Goal: Task Accomplishment & Management: Manage account settings

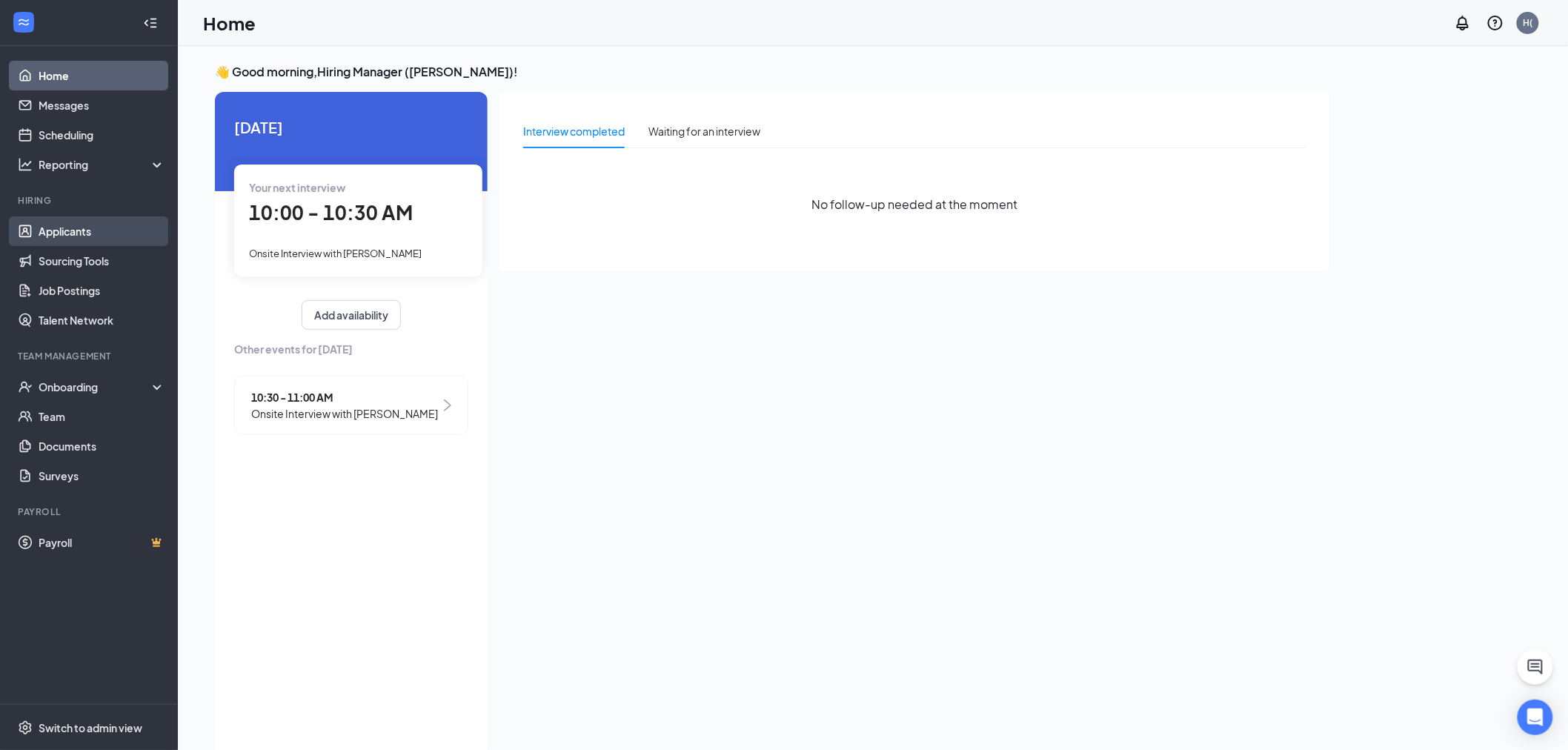
click at [64, 233] on link "Applicants" at bounding box center [102, 231] width 127 height 30
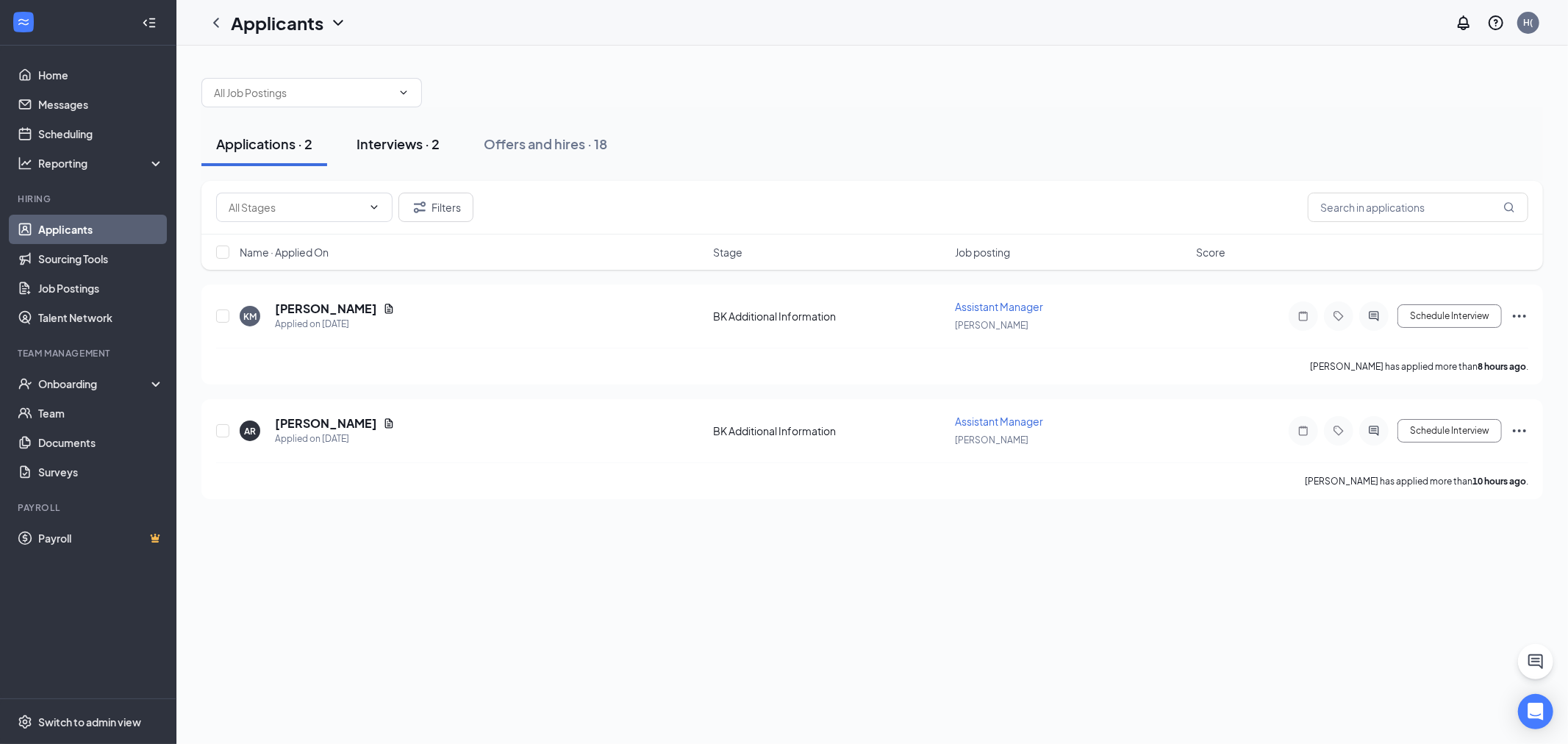
click at [375, 161] on button "Interviews · 2" at bounding box center [398, 144] width 112 height 44
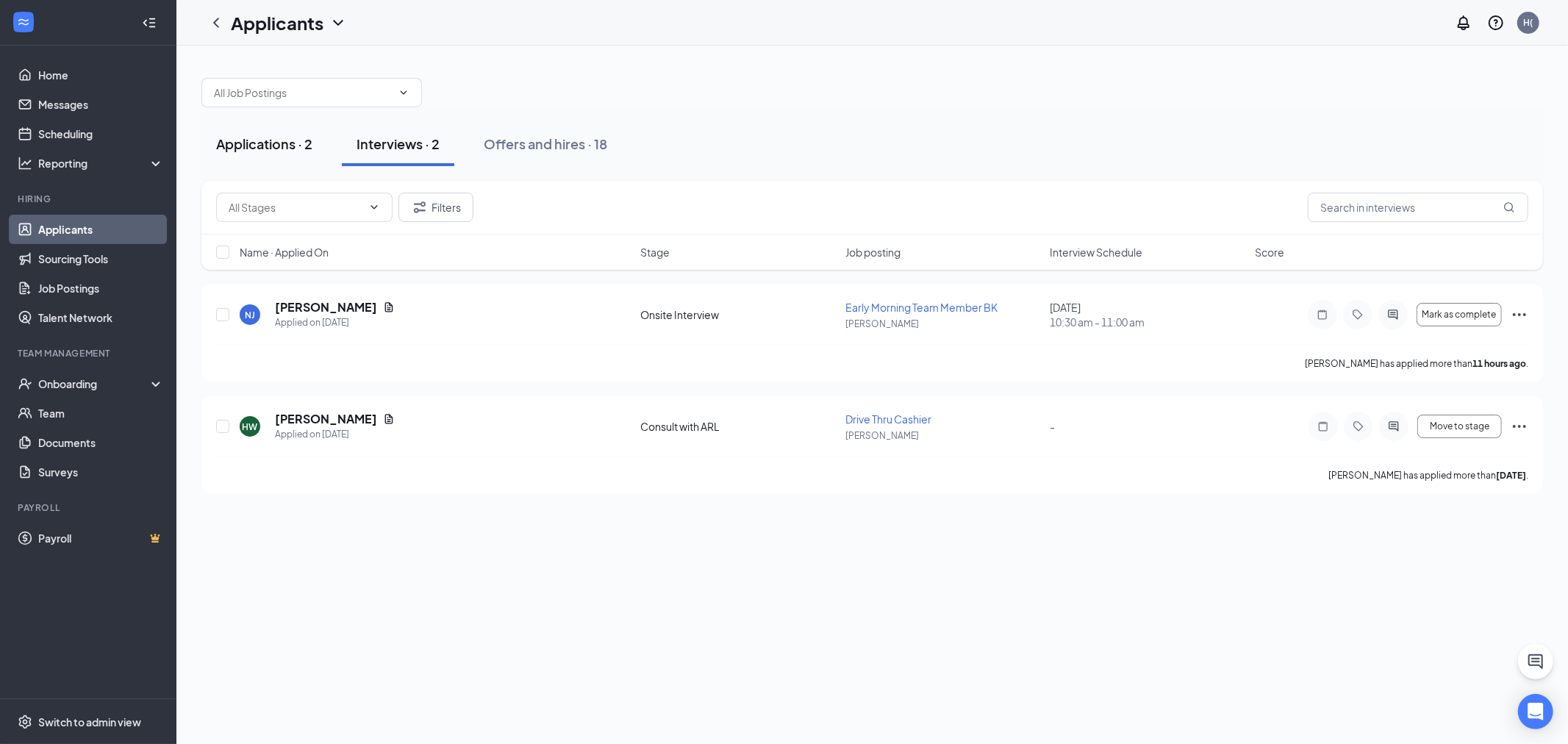
click at [281, 156] on button "Applications · 2" at bounding box center [264, 144] width 126 height 44
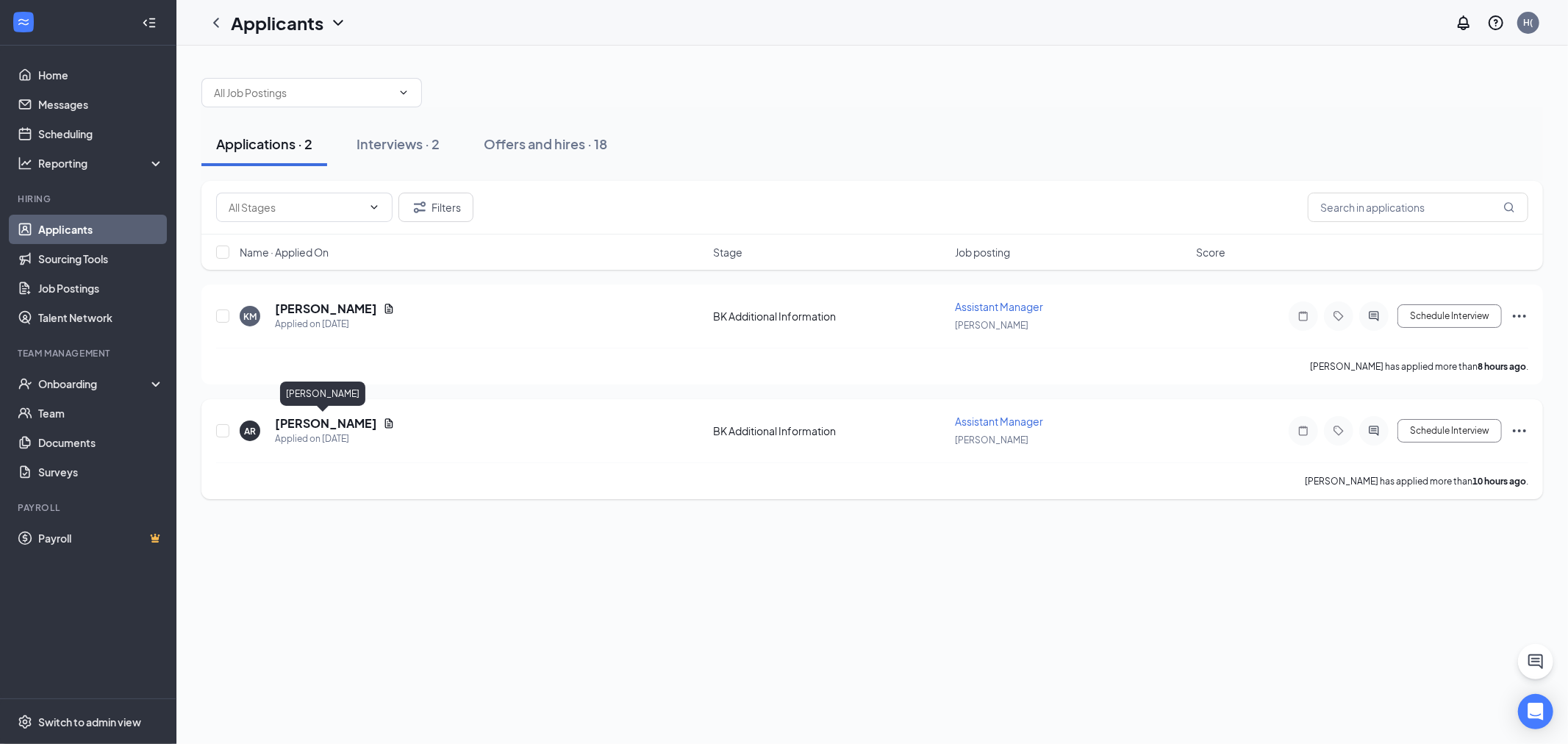
click at [332, 420] on h5 "[PERSON_NAME]" at bounding box center [326, 424] width 102 height 16
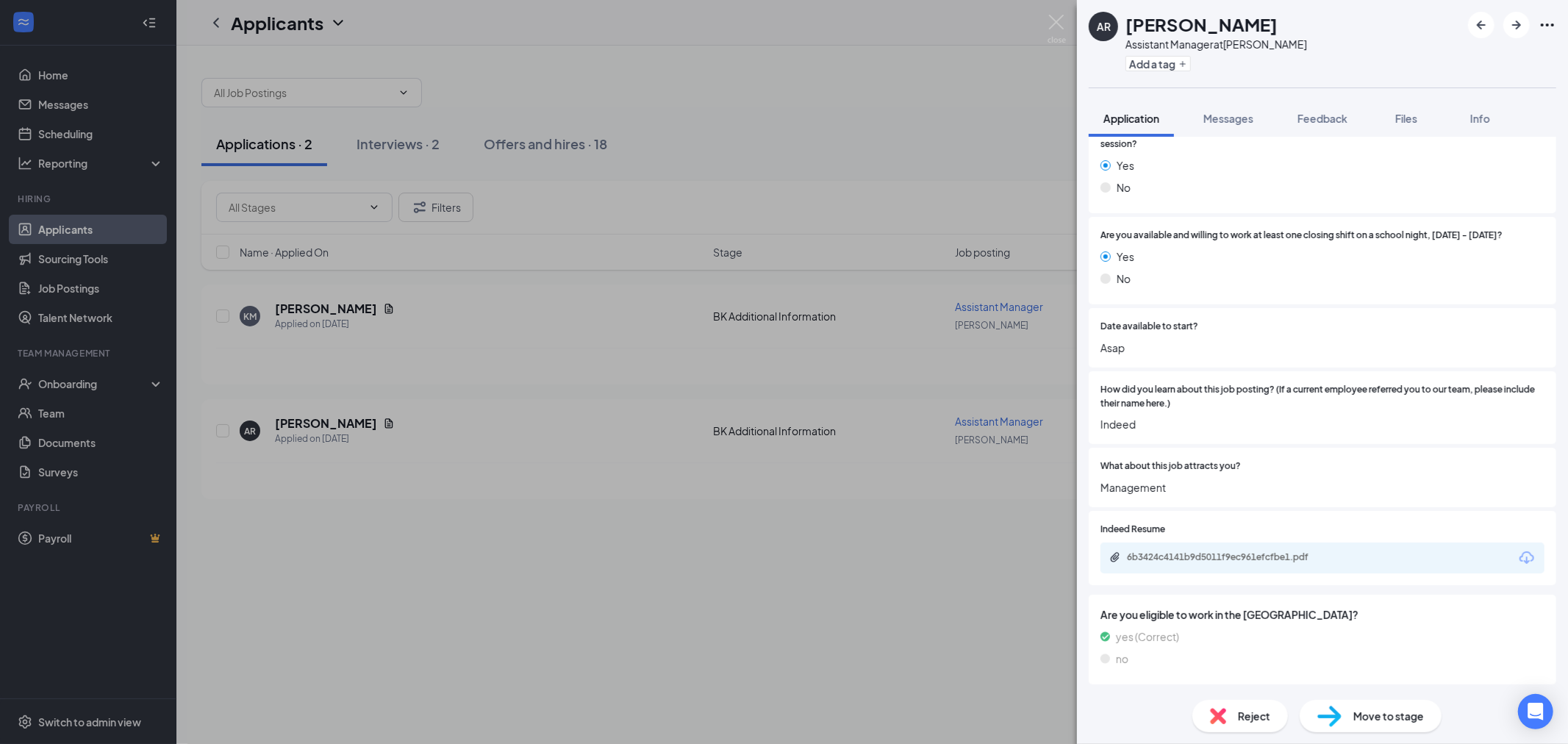
scroll to position [897, 0]
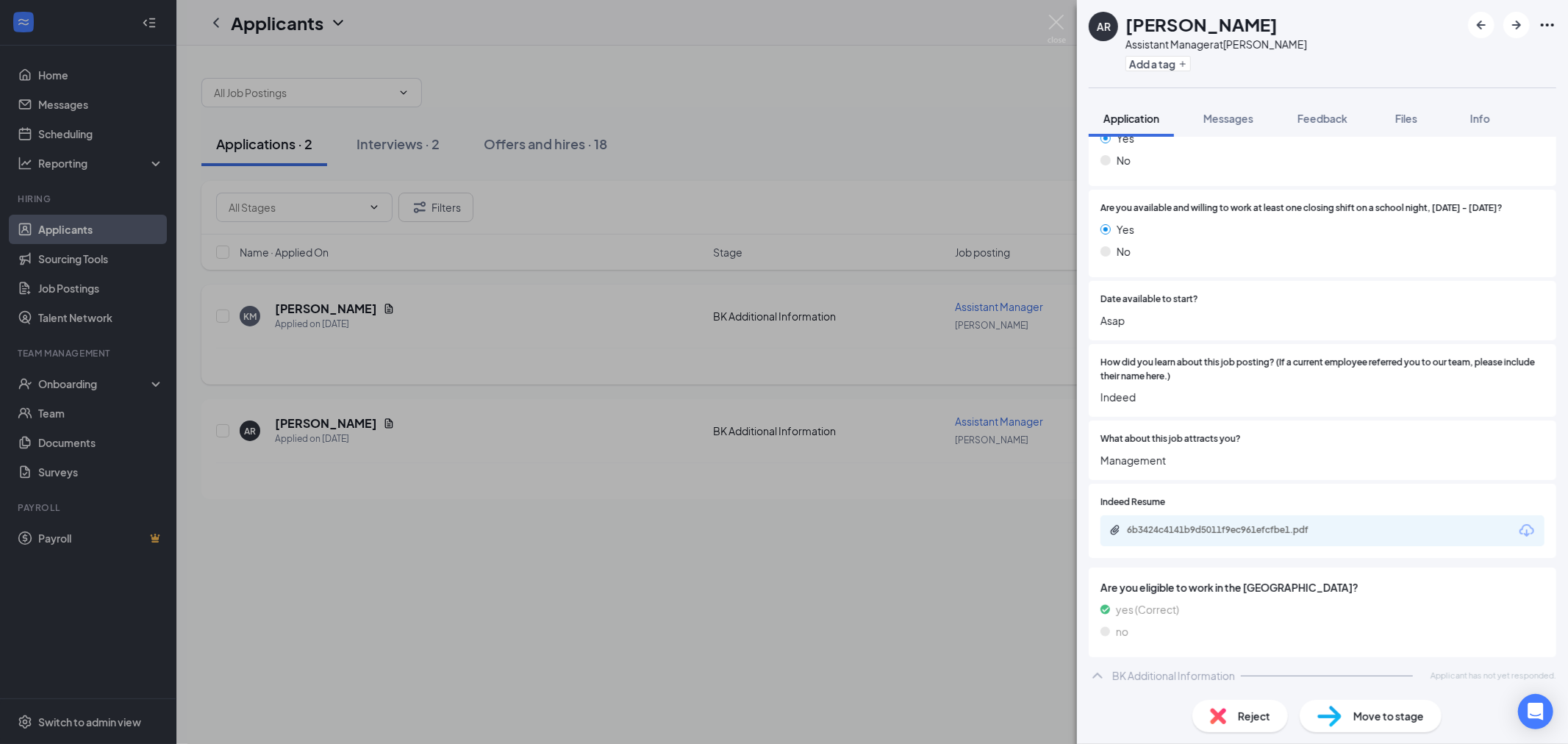
click at [1007, 546] on div "AR [PERSON_NAME] Assistant Manager at [PERSON_NAME] Add a tag Application Messa…" at bounding box center [784, 372] width 1568 height 744
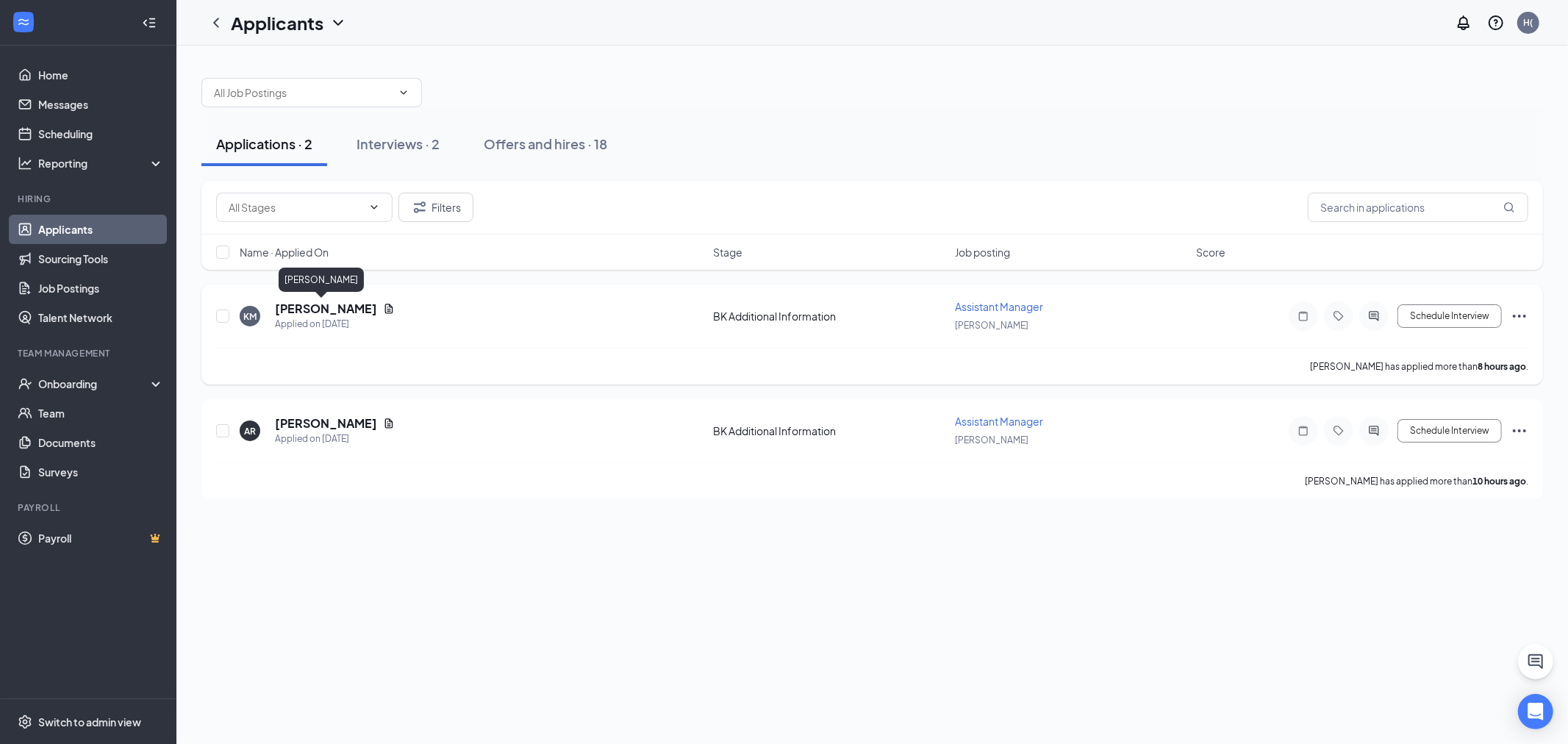
click at [326, 313] on h5 "[PERSON_NAME]" at bounding box center [326, 309] width 102 height 16
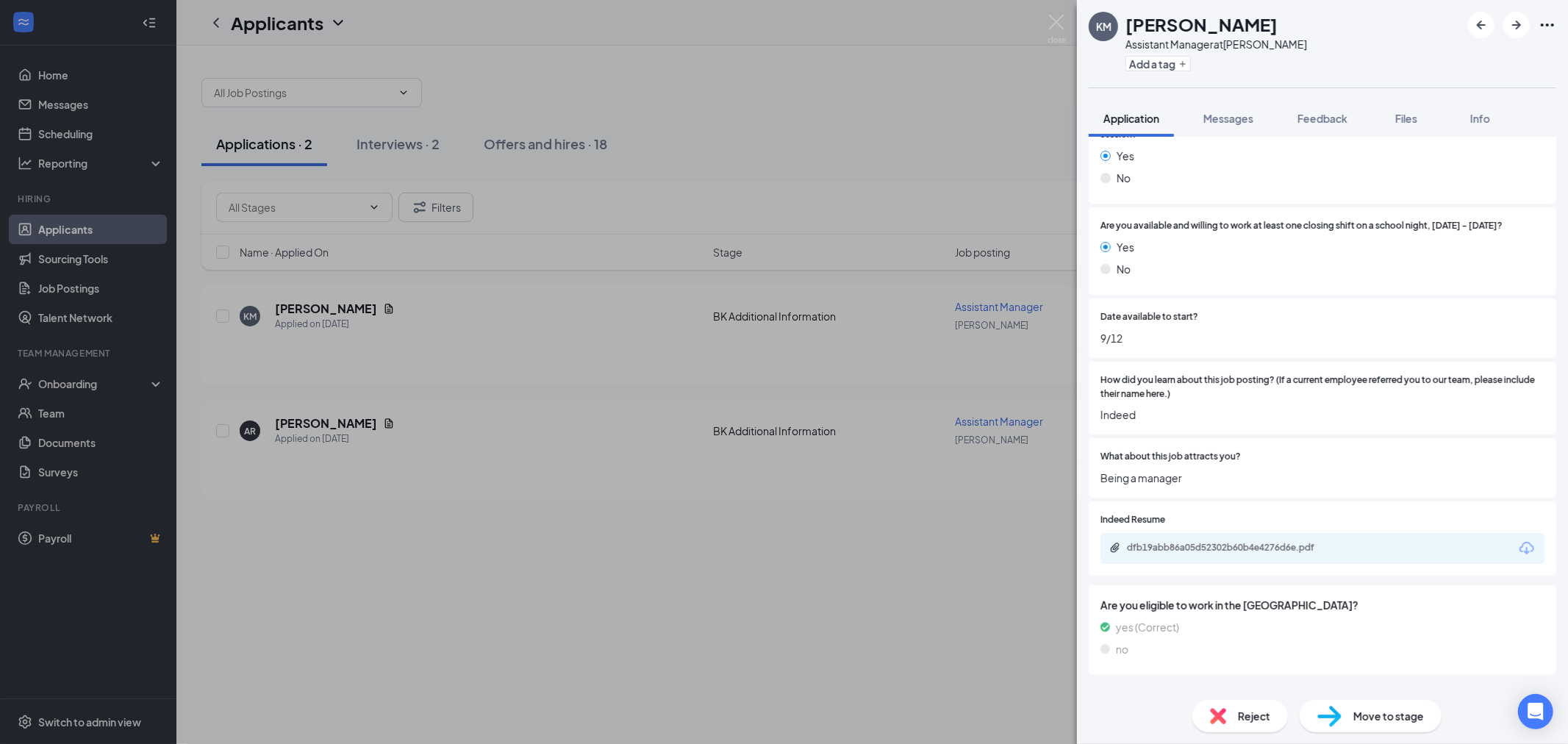
scroll to position [897, 0]
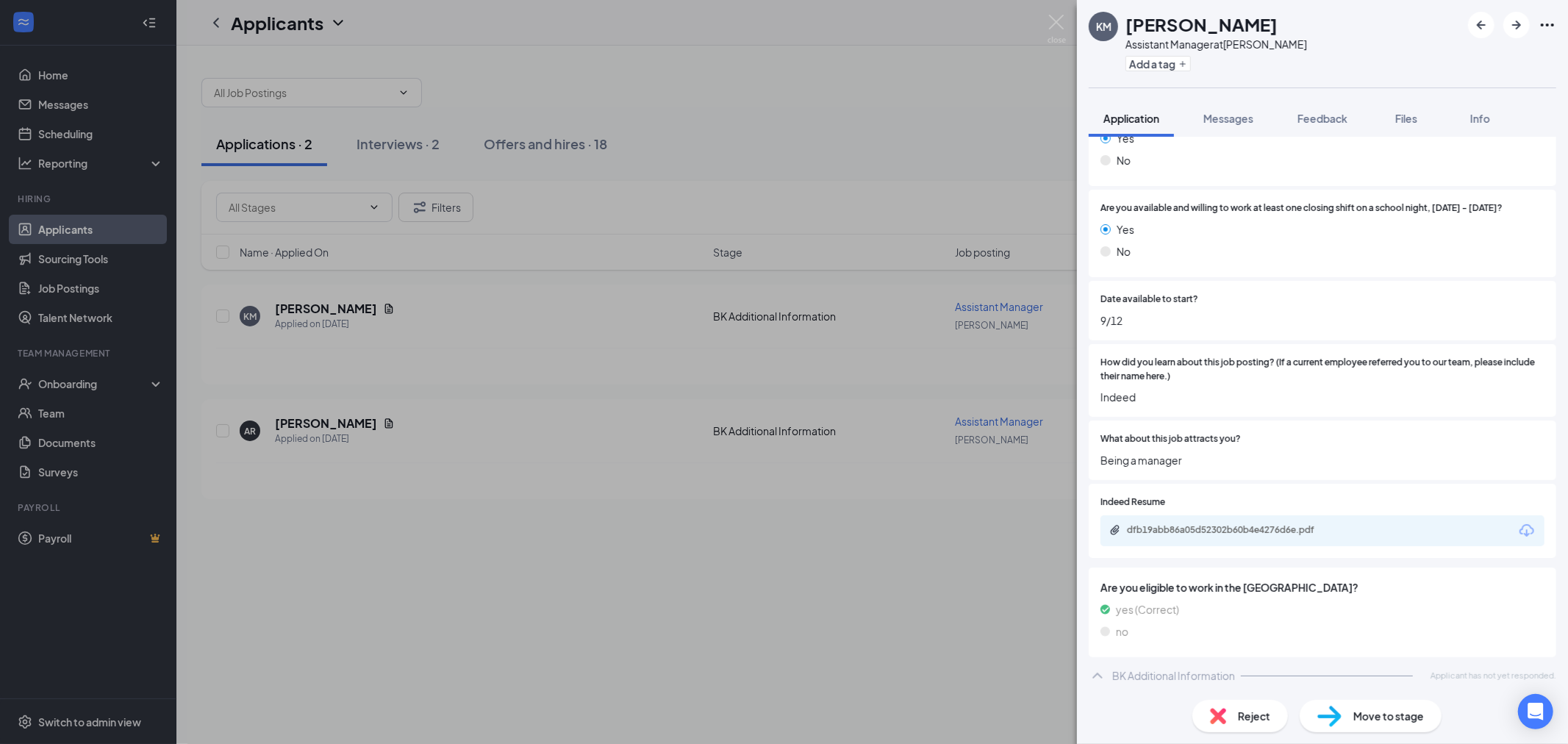
drag, startPoint x: 218, startPoint y: 574, endPoint x: 311, endPoint y: 421, distance: 179.0
click at [228, 547] on div "[PERSON_NAME] Assistant Manager at [PERSON_NAME] Add a tag Application Messages…" at bounding box center [784, 372] width 1568 height 744
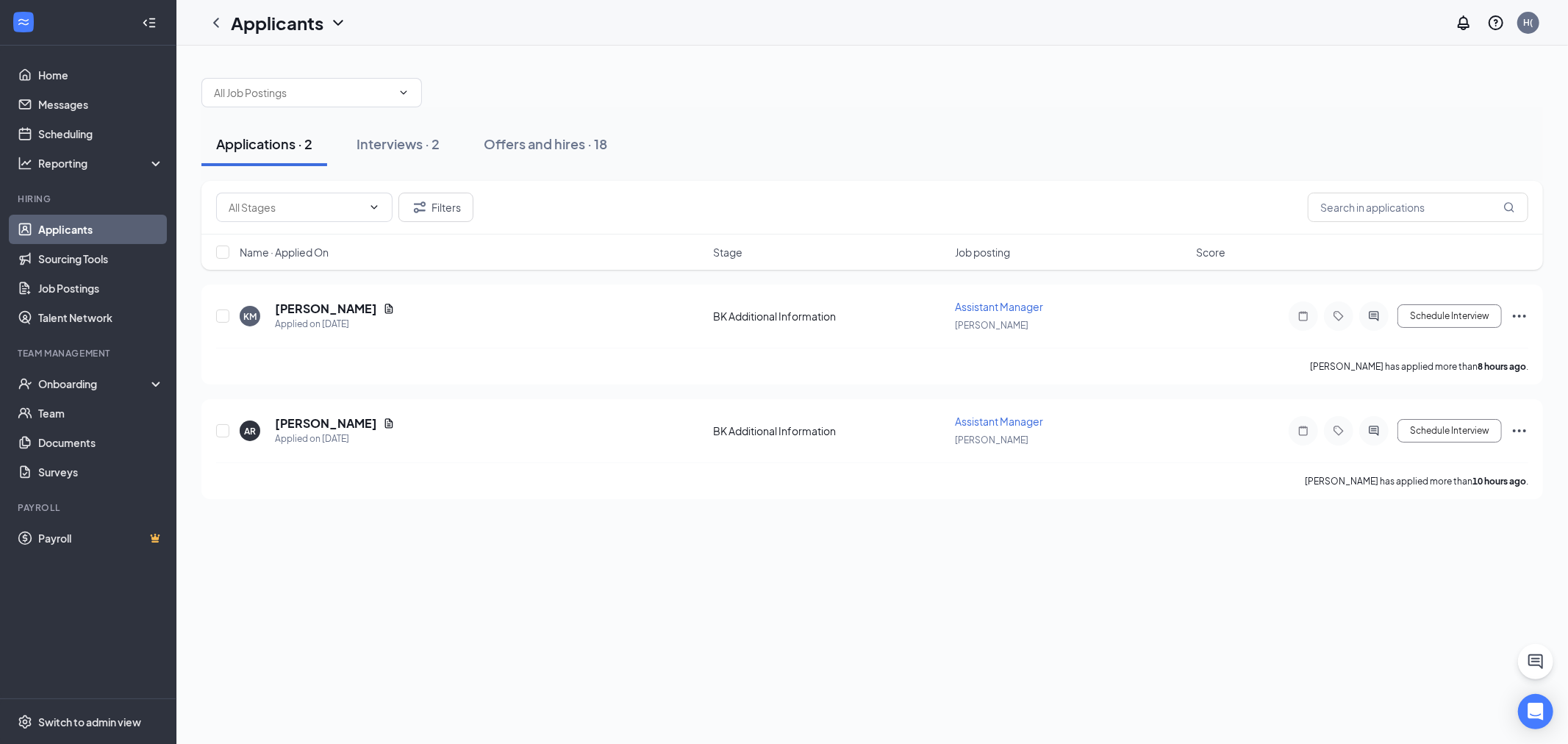
click at [311, 421] on h5 "[PERSON_NAME]" at bounding box center [326, 424] width 102 height 16
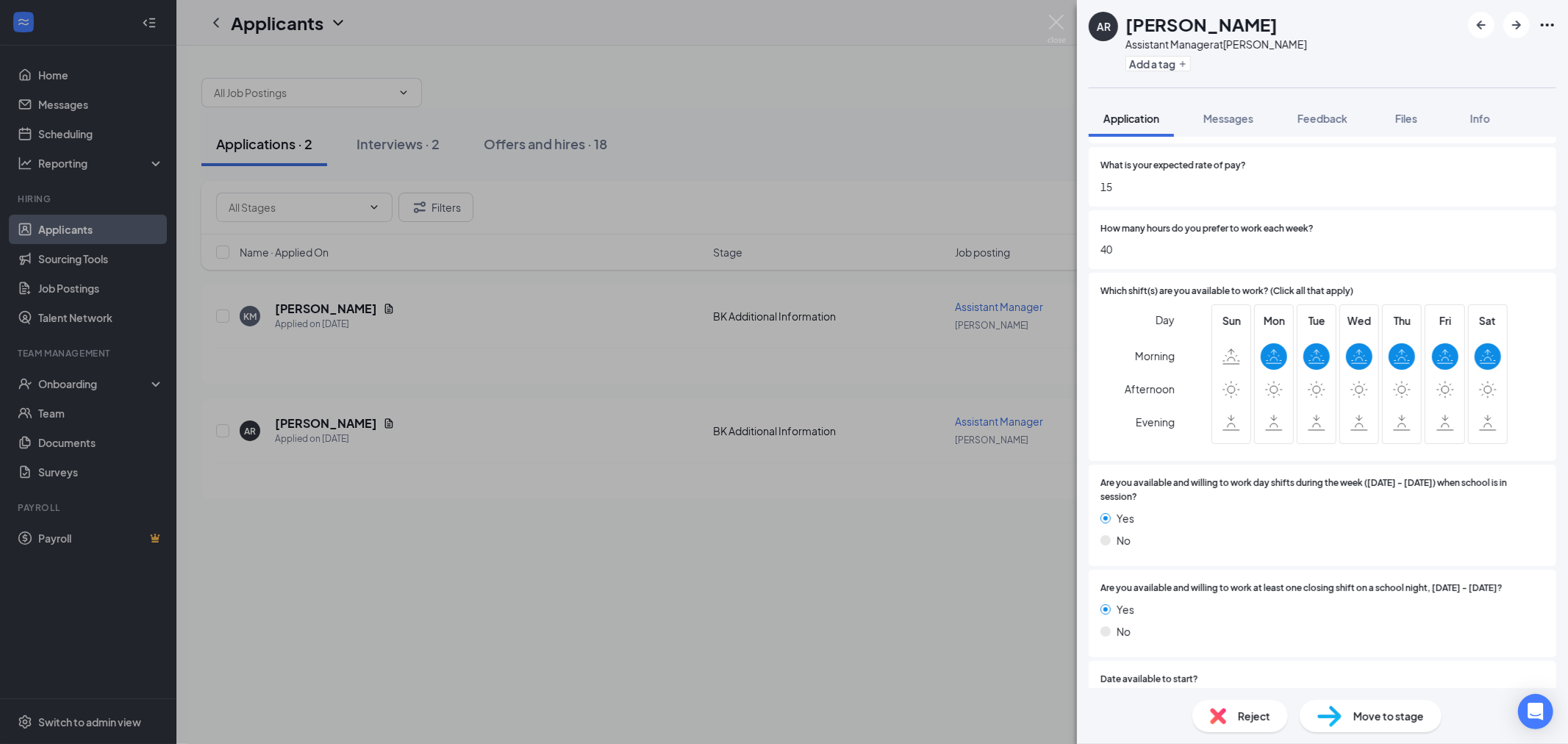
scroll to position [489, 0]
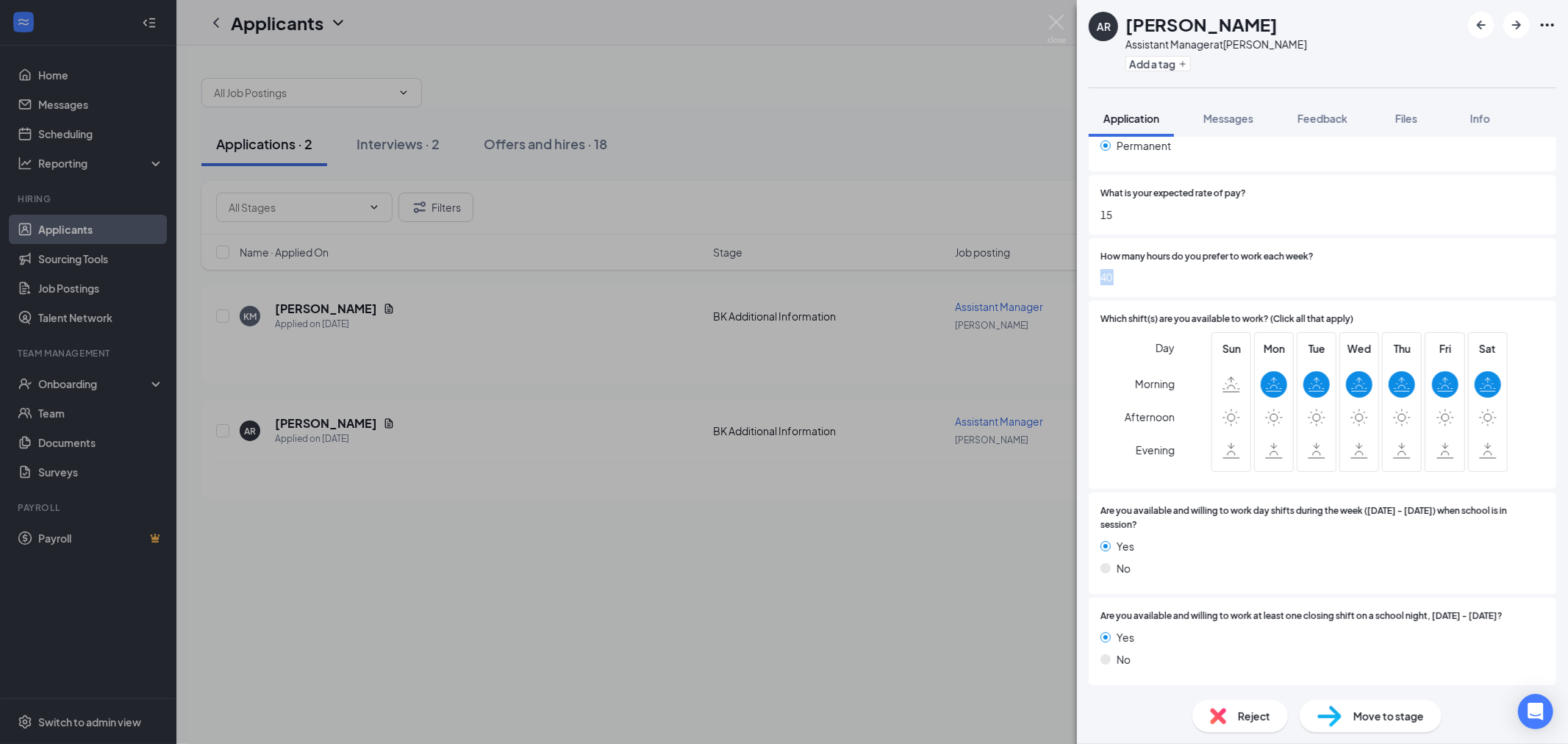
click at [467, 293] on div "AR [PERSON_NAME] Assistant Manager at [PERSON_NAME] Add a tag Application Messa…" at bounding box center [784, 372] width 1568 height 744
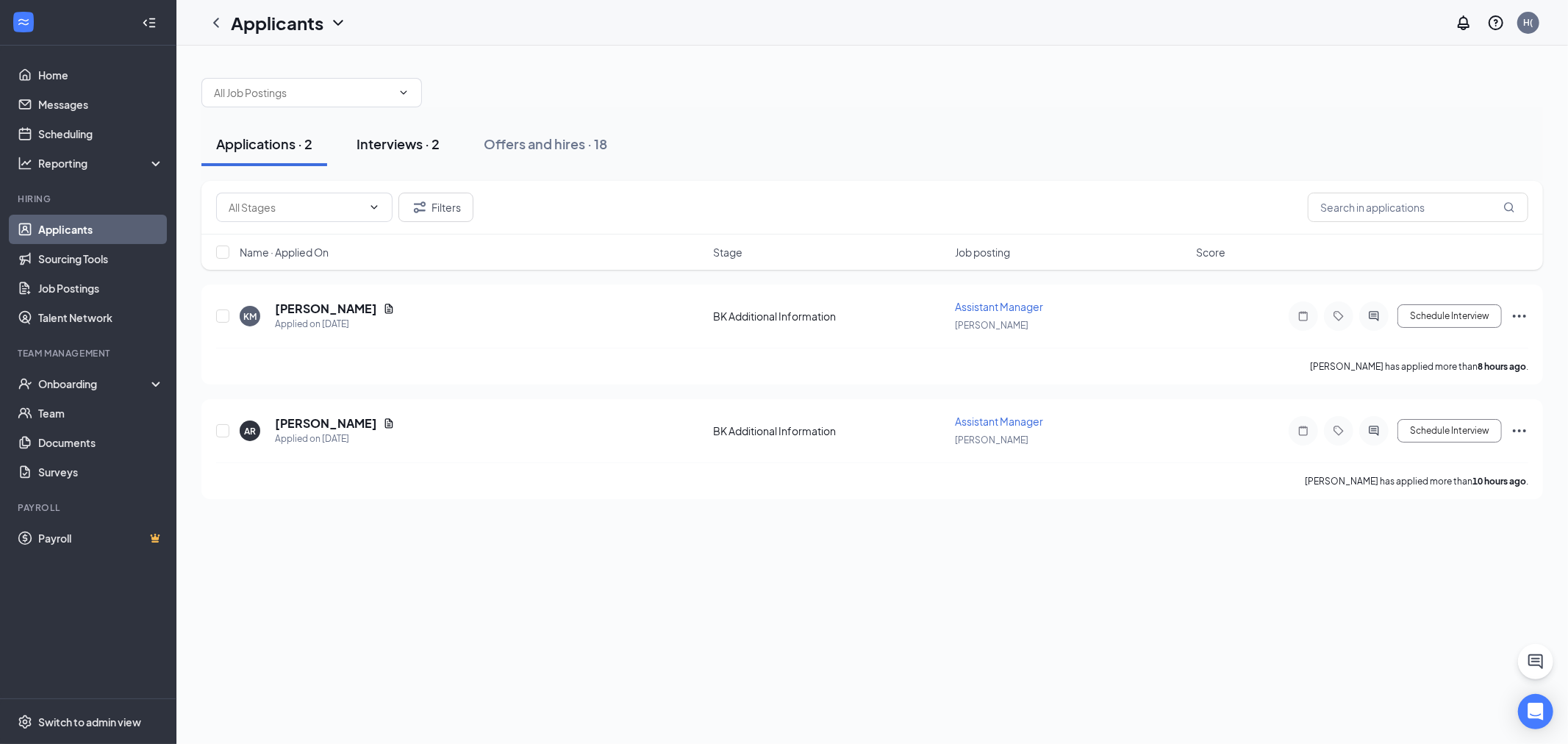
click at [364, 143] on div "Interviews · 2" at bounding box center [398, 144] width 83 height 18
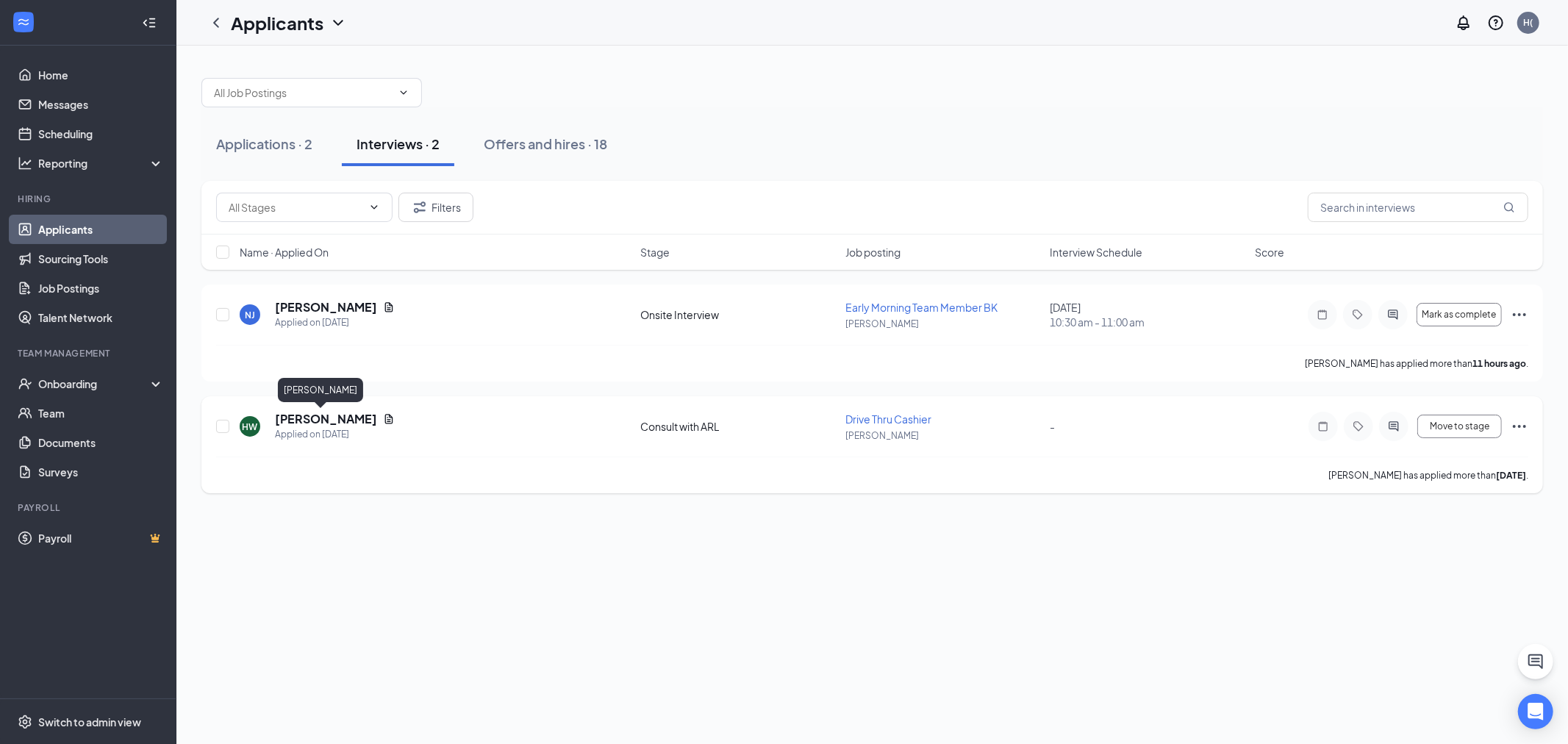
click at [321, 428] on div "Applied on [DATE]" at bounding box center [334, 434] width 119 height 14
click at [320, 416] on h5 "[PERSON_NAME]" at bounding box center [326, 419] width 102 height 16
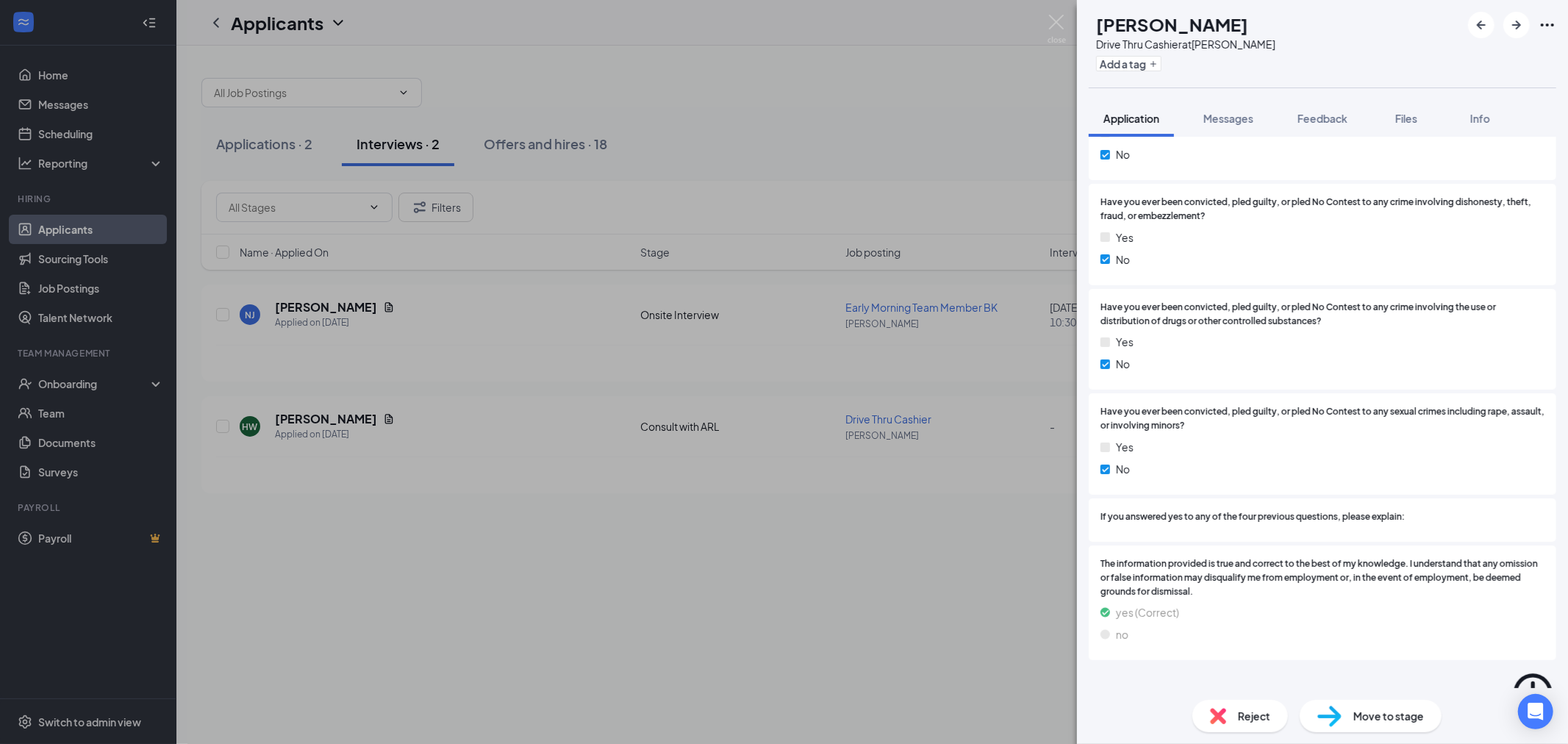
scroll to position [2371, 0]
click at [534, 651] on div "HW [PERSON_NAME] Drive Thru Cashier at [PERSON_NAME] Add a tag Application Mess…" at bounding box center [784, 372] width 1568 height 744
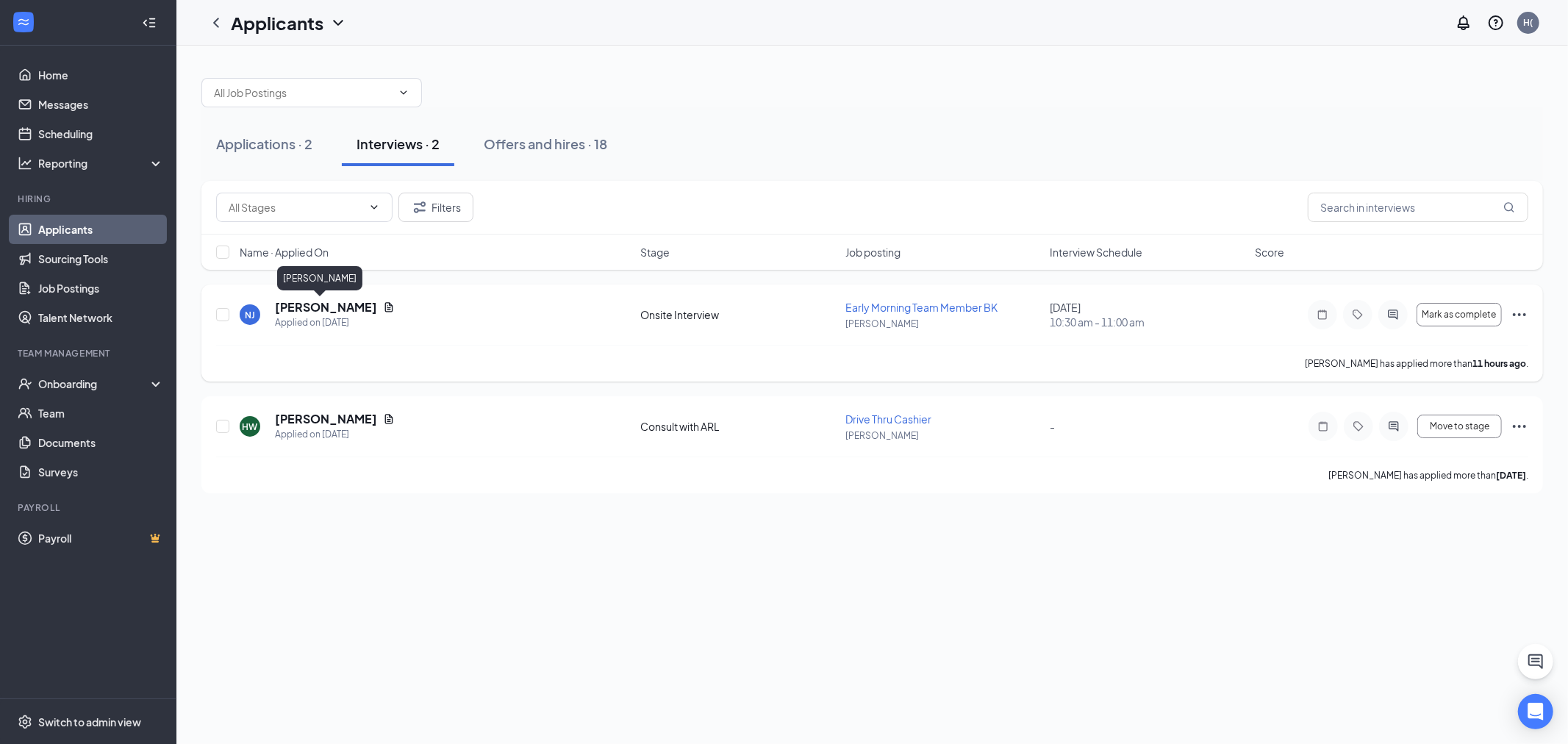
click at [304, 307] on h5 "[PERSON_NAME]" at bounding box center [326, 307] width 102 height 16
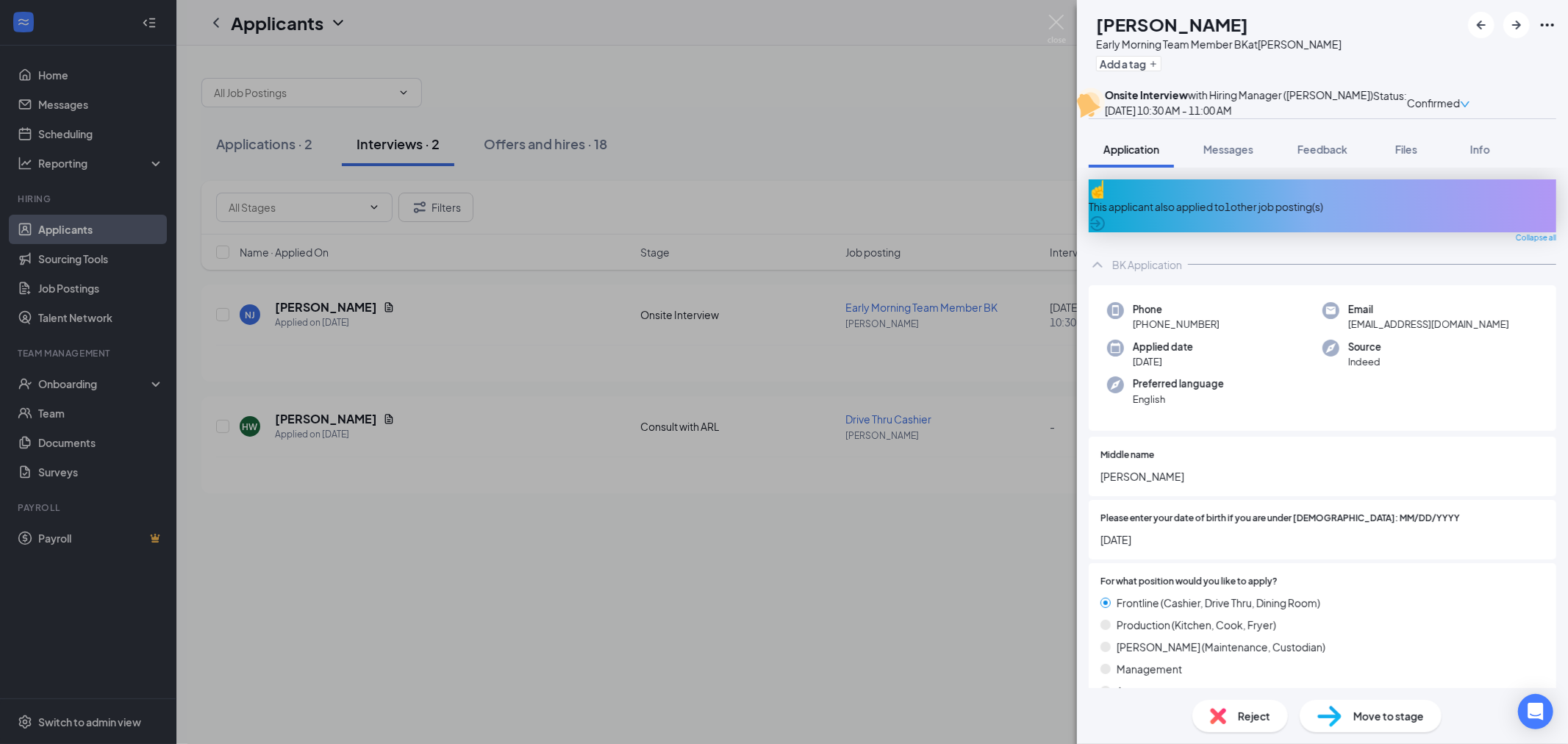
scroll to position [327, 0]
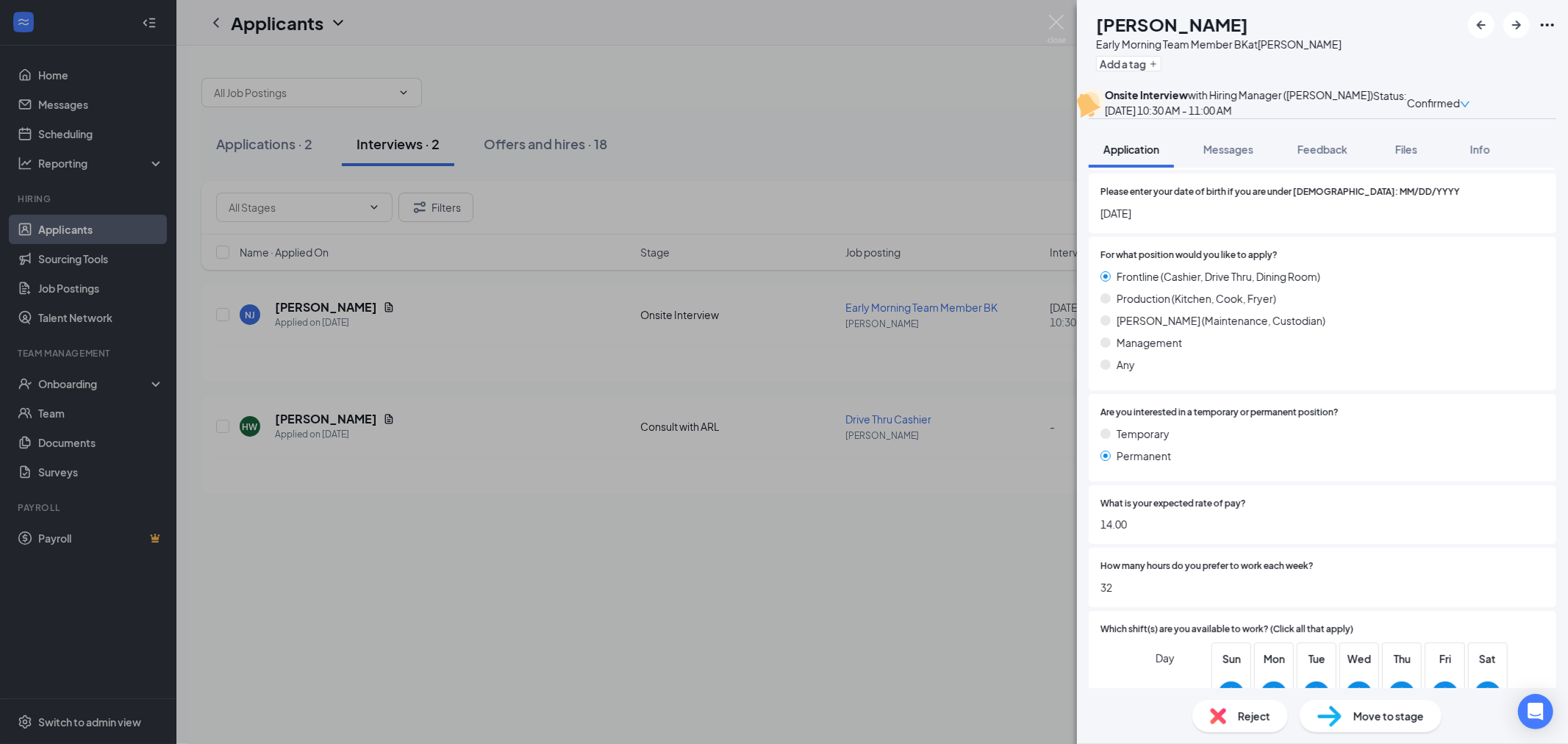
click at [964, 479] on div "NJ [PERSON_NAME] Early Morning Team Member BK at [PERSON_NAME] Add a tag Onsite…" at bounding box center [784, 372] width 1568 height 744
